Goal: Task Accomplishment & Management: Use online tool/utility

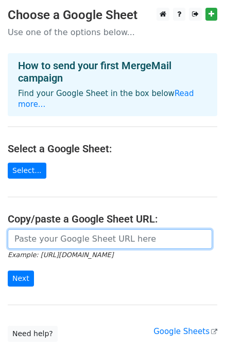
click at [83, 229] on input "url" at bounding box center [110, 239] width 205 height 20
paste input "[URL][DOMAIN_NAME]"
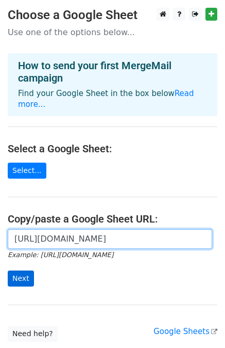
type input "[URL][DOMAIN_NAME]"
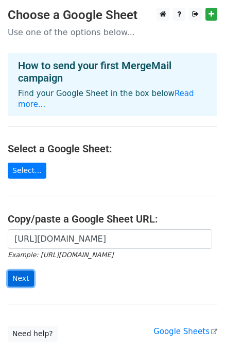
scroll to position [0, 0]
click at [22, 270] on input "Next" at bounding box center [21, 278] width 26 height 16
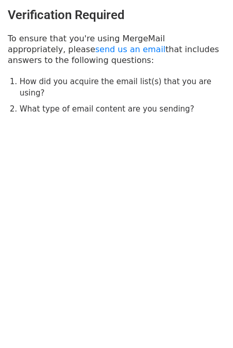
click at [74, 126] on body "Verification Required To ensure that you're using MergeMail appropriately, plea…" at bounding box center [116, 82] width 233 height 164
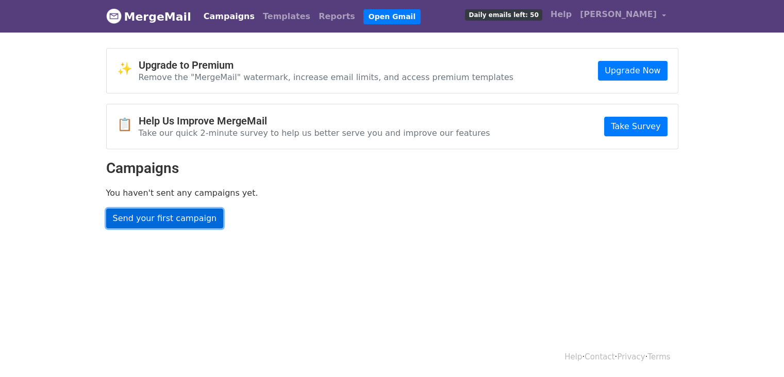
click at [170, 215] on link "Send your first campaign" at bounding box center [165, 218] width 118 height 20
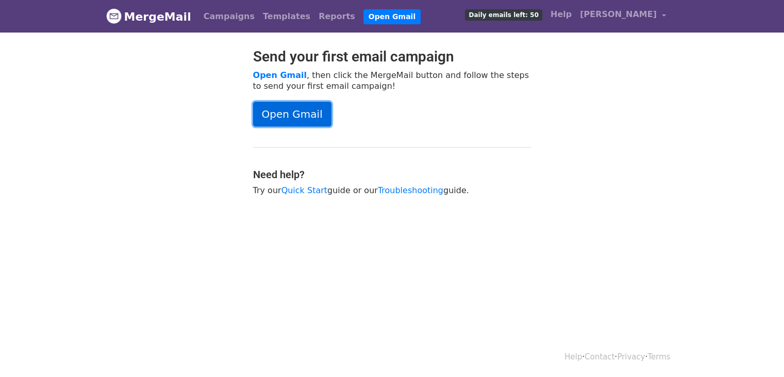
click at [289, 112] on link "Open Gmail" at bounding box center [292, 114] width 78 height 25
click at [223, 12] on link "Campaigns" at bounding box center [229, 16] width 59 height 21
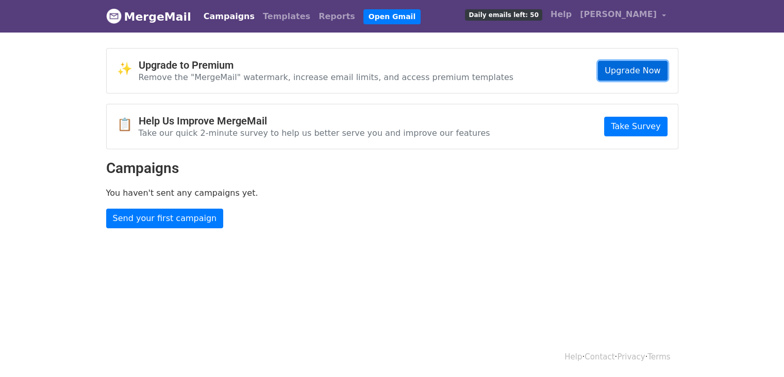
click at [627, 73] on link "Upgrade Now" at bounding box center [632, 71] width 69 height 20
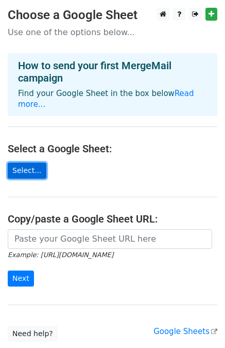
click at [29, 162] on link "Select..." at bounding box center [27, 170] width 39 height 16
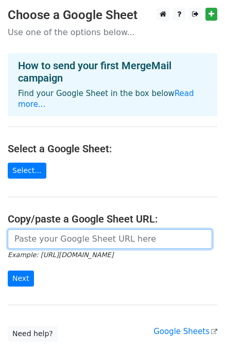
click at [62, 229] on input "url" at bounding box center [110, 239] width 205 height 20
paste input "https://docs.google.com/spreadsheets/d/1Q5L1novW5me17GbQw0c0aZzpGN1WyM0KuDB64s_…"
type input "https://docs.google.com/spreadsheets/d/1Q5L1novW5me17GbQw0c0aZzpGN1WyM0KuDB64s_…"
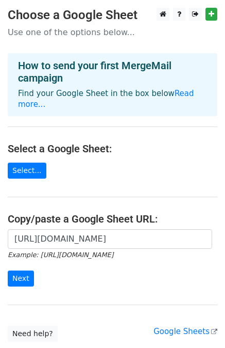
scroll to position [0, 0]
click at [69, 256] on form "https://docs.google.com/spreadsheets/d/1Q5L1novW5me17GbQw0c0aZzpGN1WyM0KuDB64s_…" at bounding box center [113, 258] width 210 height 58
click at [25, 270] on input "Next" at bounding box center [21, 278] width 26 height 16
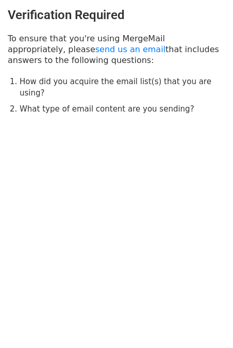
click at [103, 277] on html "Verification Required To ensure that you're using MergeMail appropriately, plea…" at bounding box center [116, 174] width 233 height 348
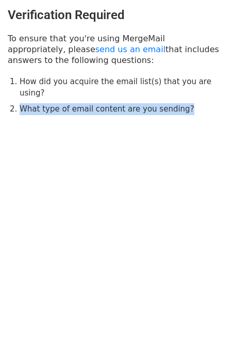
click at [103, 277] on html "Verification Required To ensure that you're using MergeMail appropriately, plea…" at bounding box center [116, 174] width 233 height 348
